Goal: Task Accomplishment & Management: Manage account settings

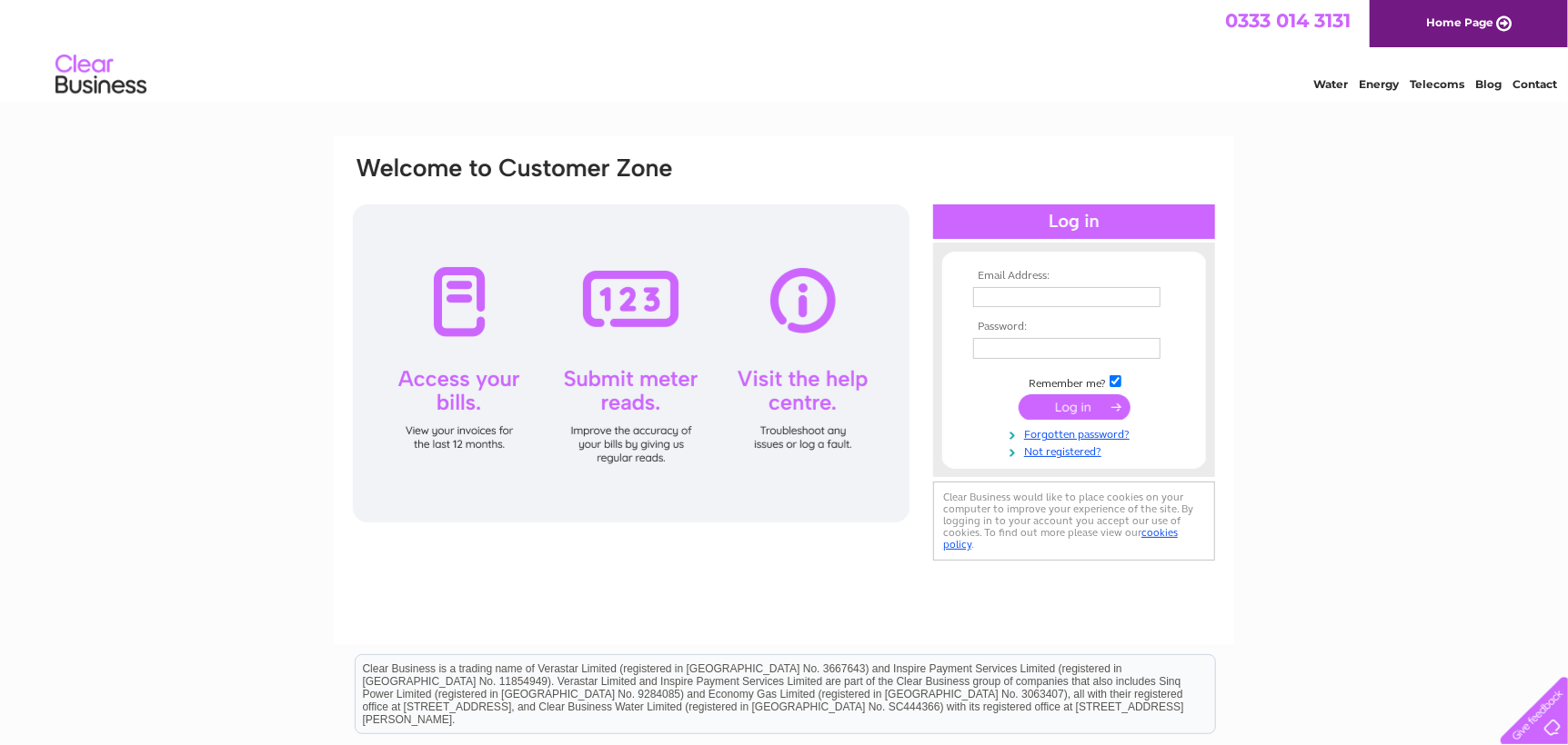
type input "leonie@corkerhillconstruction.com"
click at [1078, 415] on input "submit" at bounding box center [1074, 407] width 112 height 26
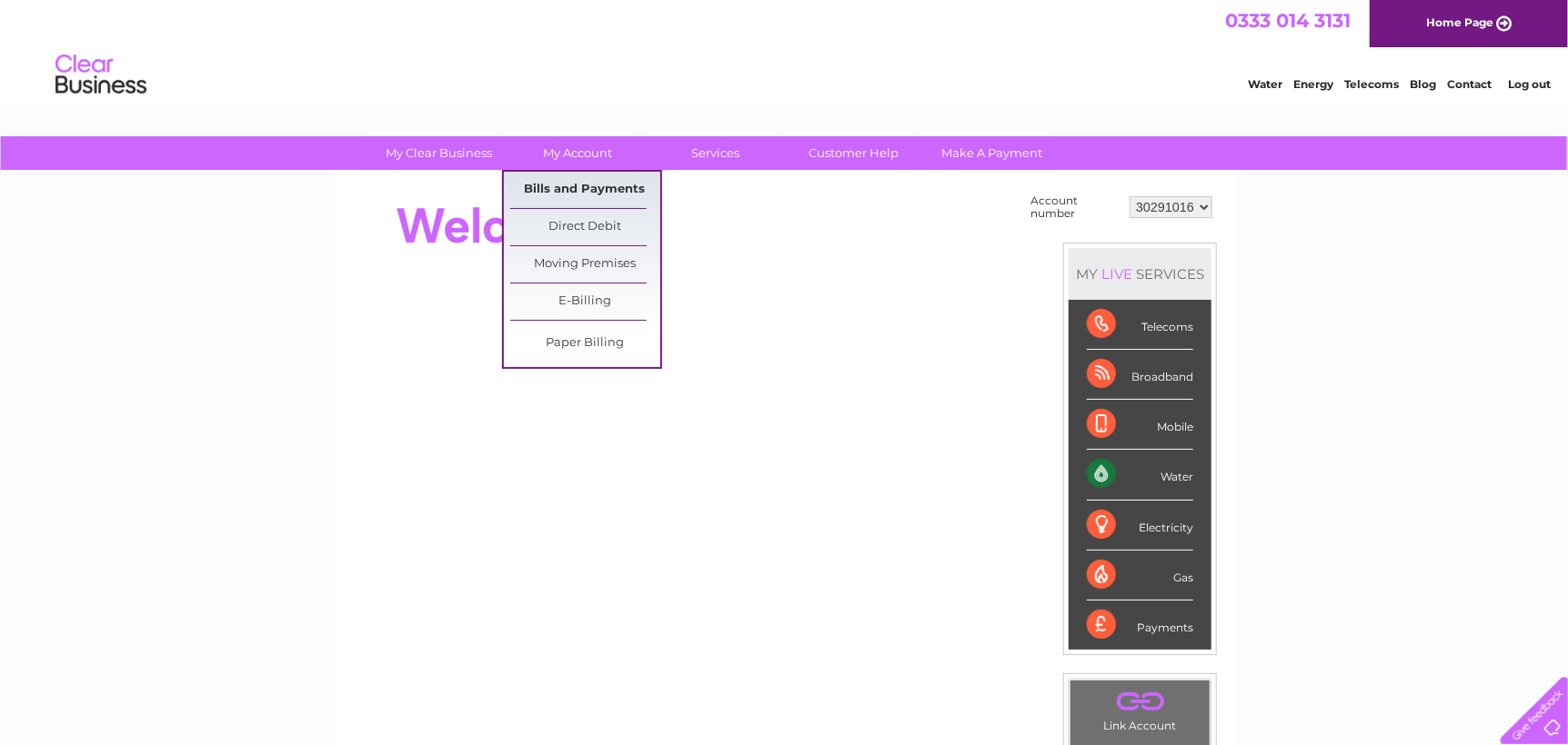
click at [571, 182] on link "Bills and Payments" at bounding box center [585, 190] width 150 height 36
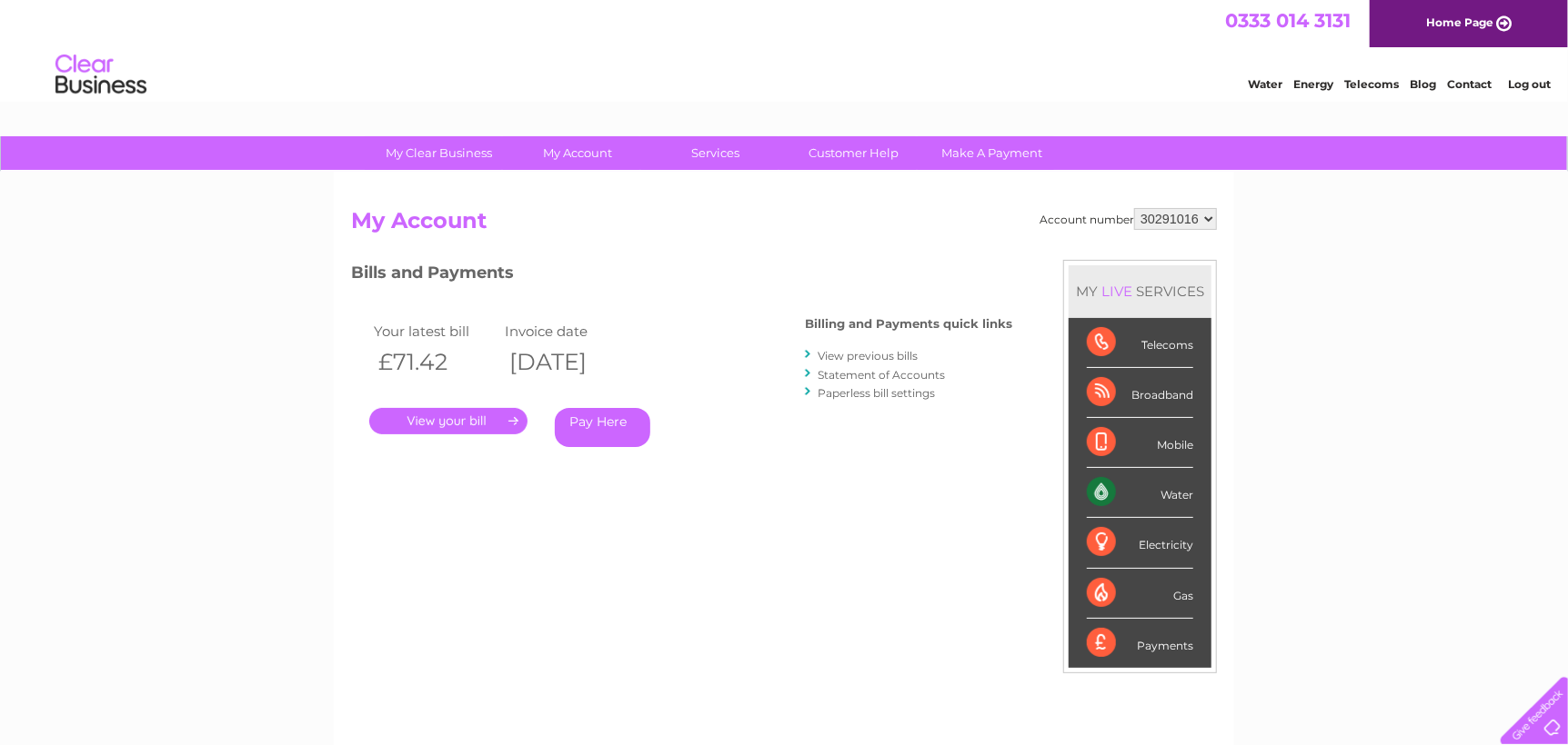
click at [864, 378] on link "Statement of Accounts" at bounding box center [881, 374] width 127 height 13
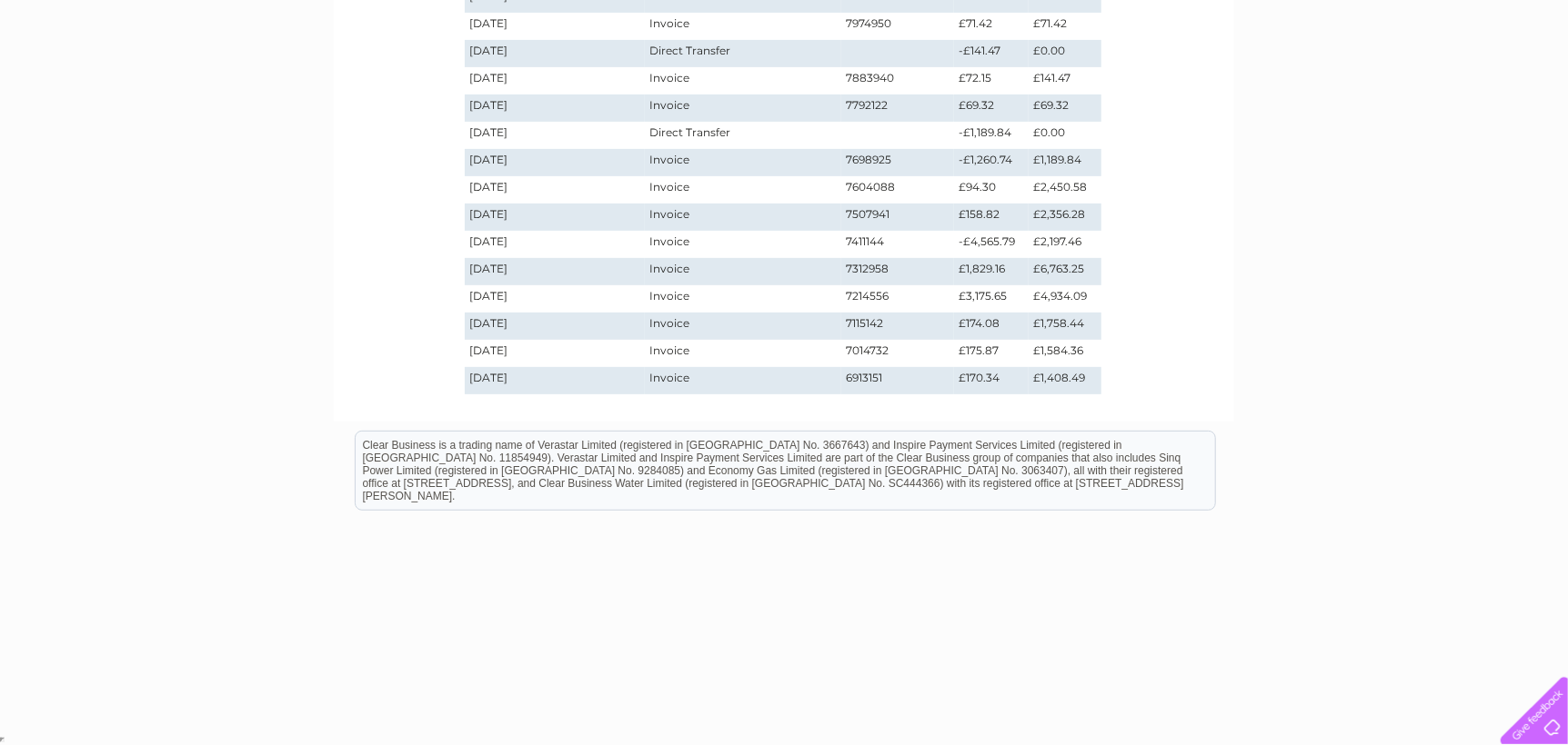
scroll to position [10, 0]
